Goal: Transaction & Acquisition: Purchase product/service

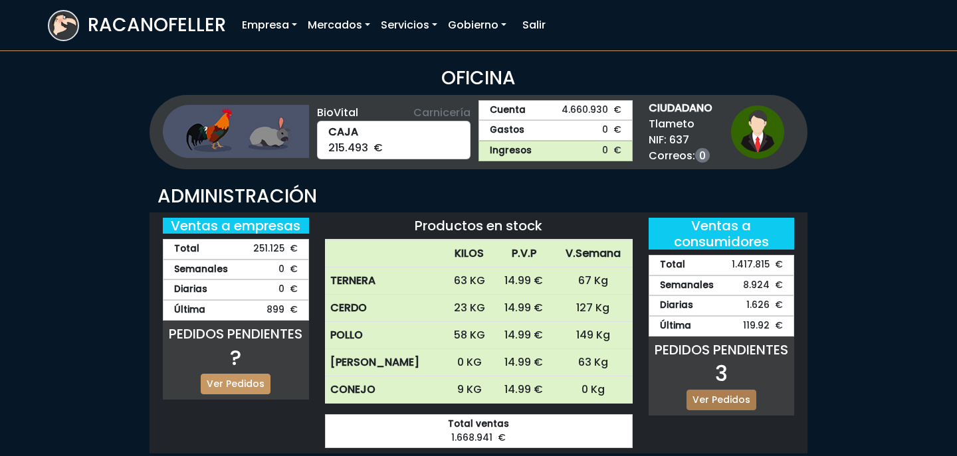
click at [723, 402] on link "Ver Pedidos" at bounding box center [721, 400] width 70 height 21
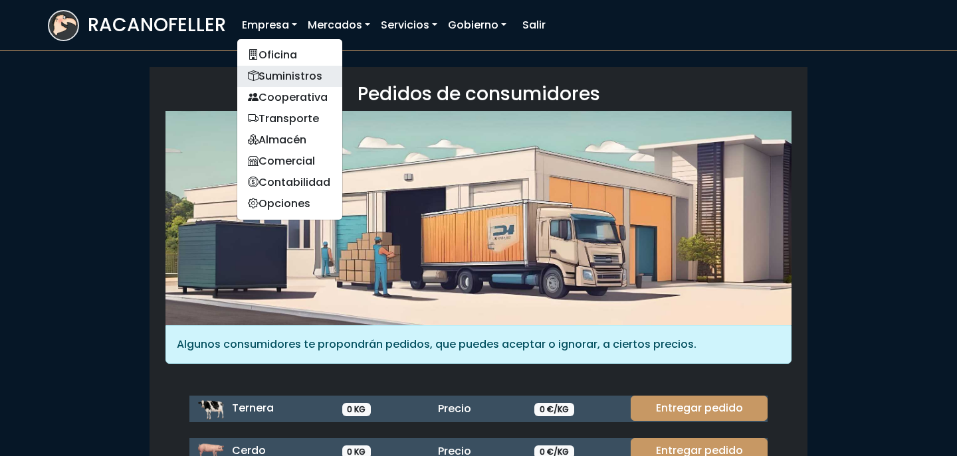
click at [289, 79] on link "Suministros" at bounding box center [289, 76] width 105 height 21
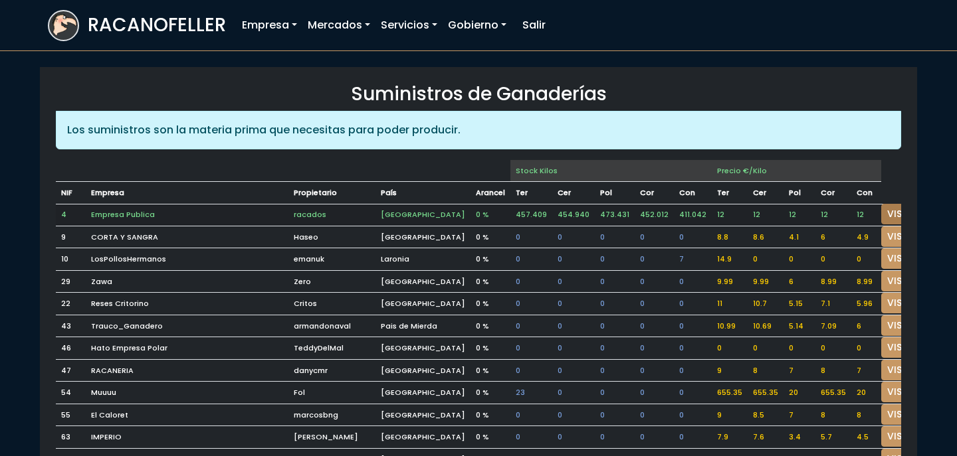
click at [881, 213] on link "VISITAR" at bounding box center [905, 214] width 48 height 21
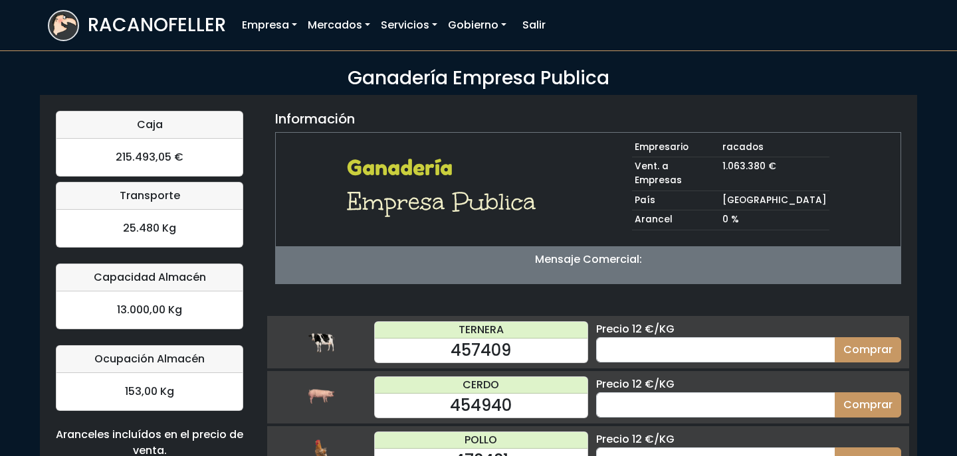
scroll to position [136, 0]
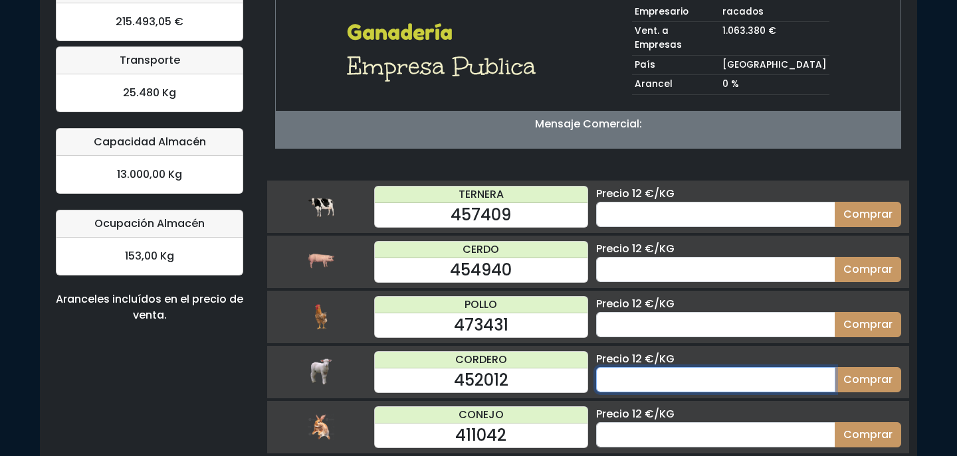
click at [654, 368] on input "number" at bounding box center [715, 379] width 239 height 25
type input "70"
click at [834, 367] on button "Comprar" at bounding box center [867, 379] width 66 height 25
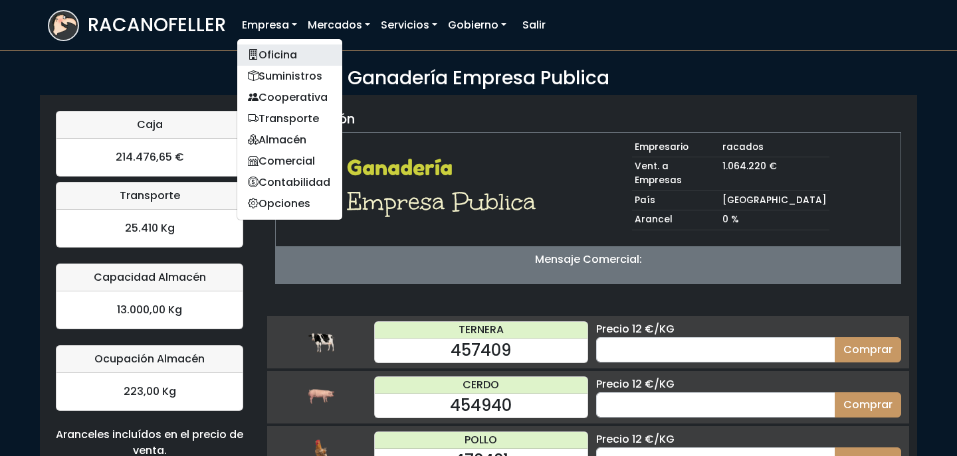
click at [269, 59] on link "Oficina" at bounding box center [289, 55] width 105 height 21
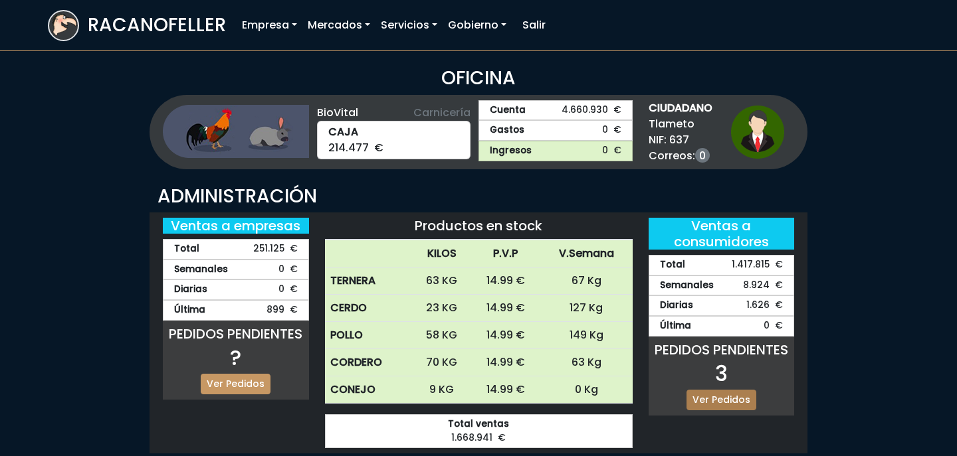
click at [706, 398] on link "Ver Pedidos" at bounding box center [721, 400] width 70 height 21
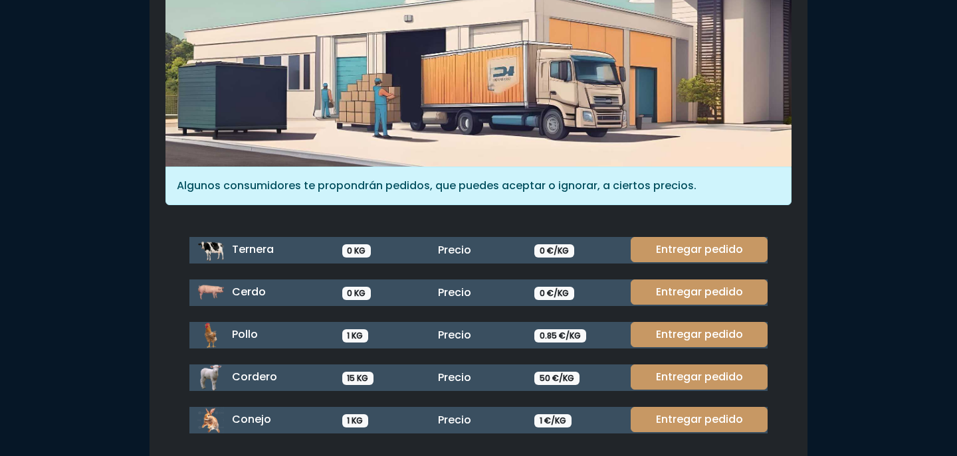
scroll to position [160, 0]
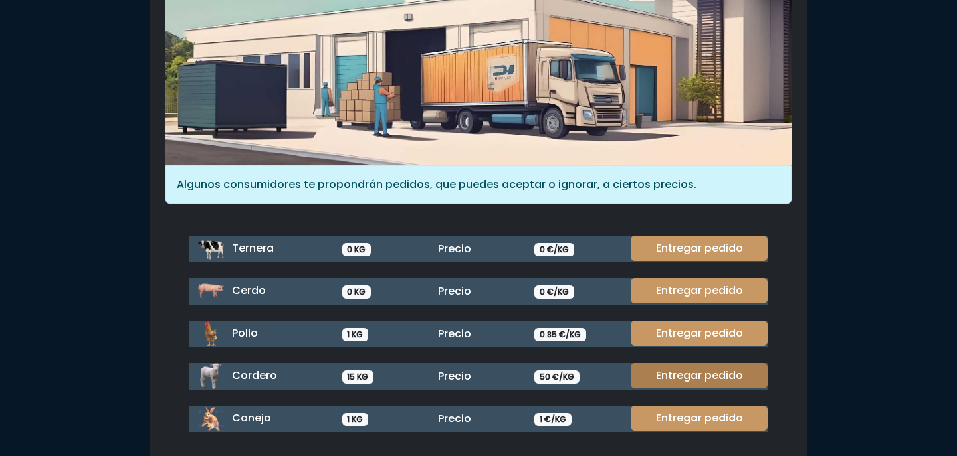
click at [700, 379] on link "Entregar pedido" at bounding box center [698, 375] width 137 height 25
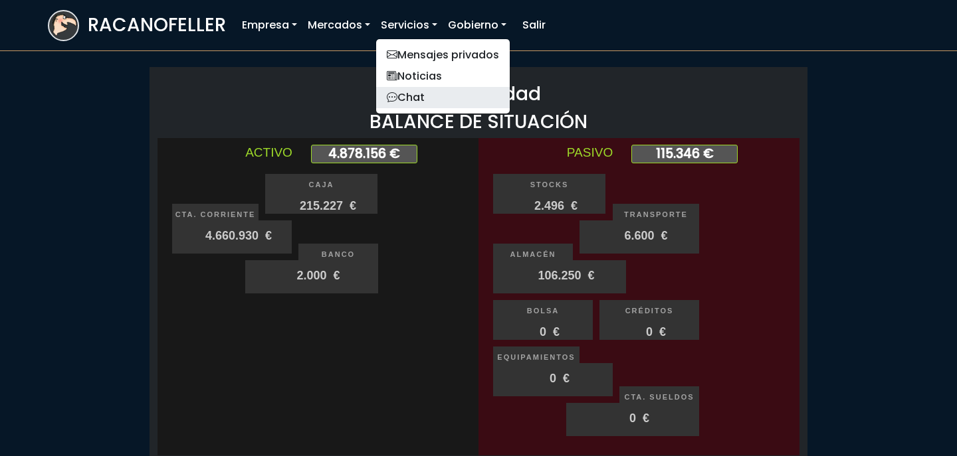
click at [411, 98] on link "Chat" at bounding box center [443, 97] width 134 height 21
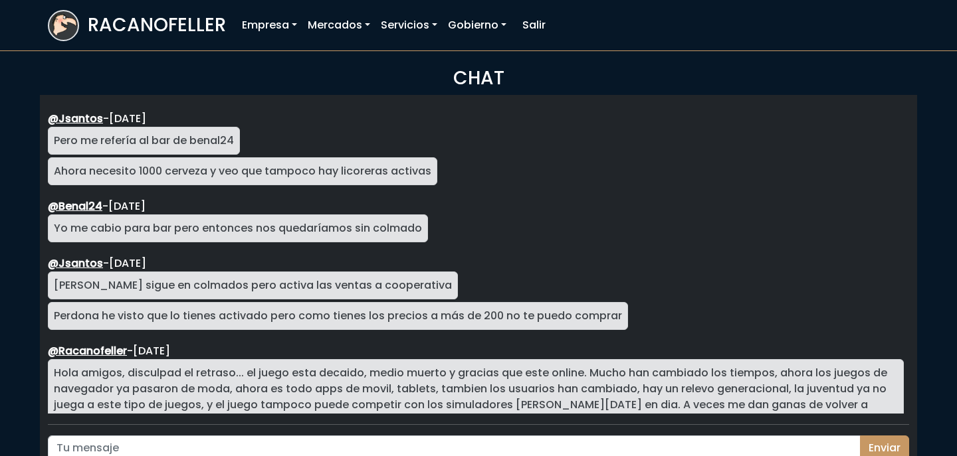
scroll to position [2394, 0]
